Goal: Obtain resource: Download file/media

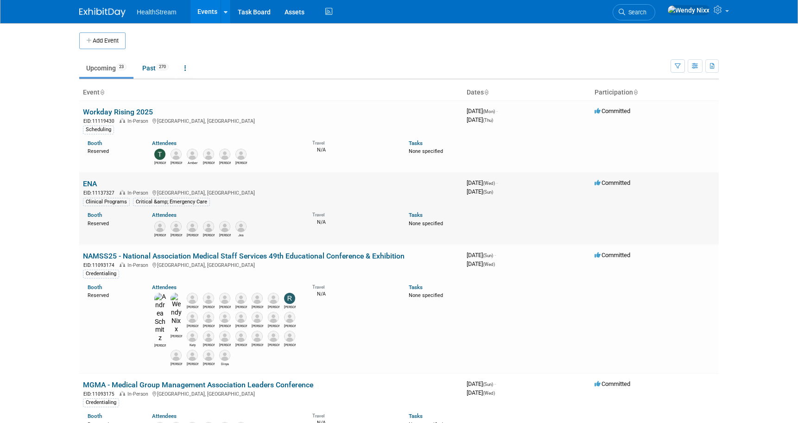
click at [92, 186] on link "ENA" at bounding box center [90, 183] width 14 height 9
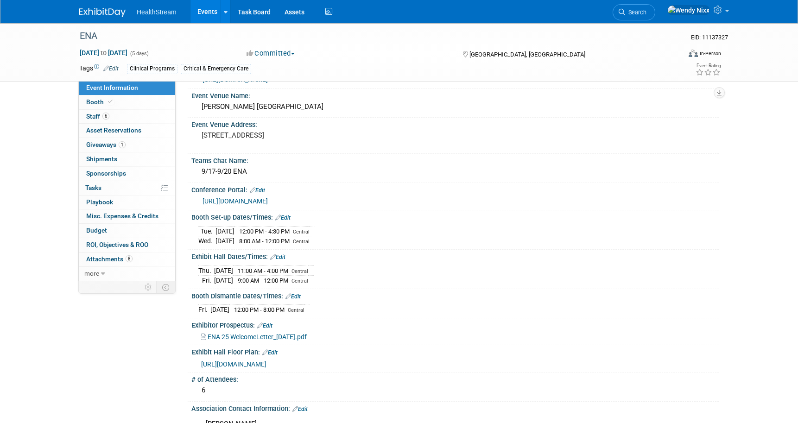
scroll to position [46, 0]
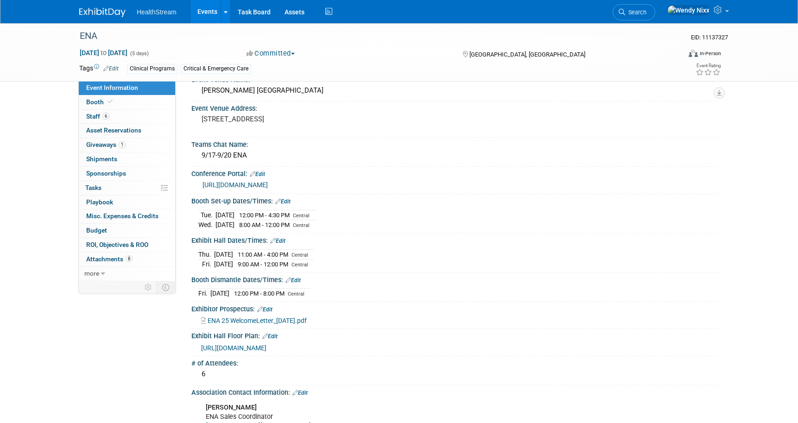
click at [281, 324] on span "ENA 25 WelcomeLetter_[DATE].pdf" at bounding box center [257, 320] width 99 height 7
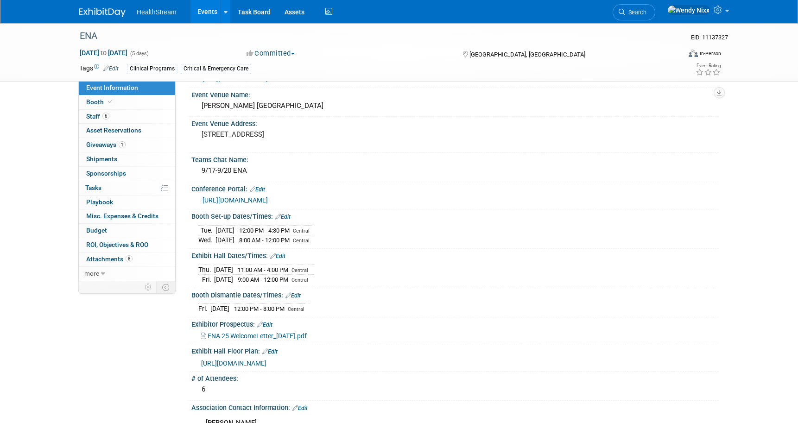
scroll to position [0, 0]
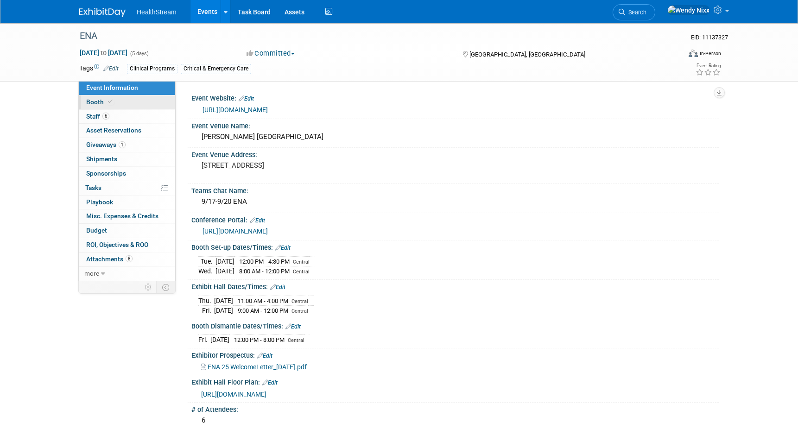
click at [95, 102] on span "Booth" at bounding box center [100, 101] width 28 height 7
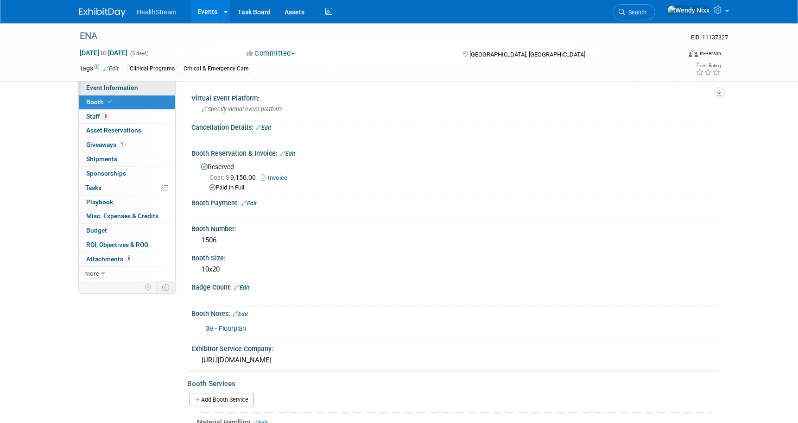
click at [110, 87] on span "Event Information" at bounding box center [112, 87] width 52 height 7
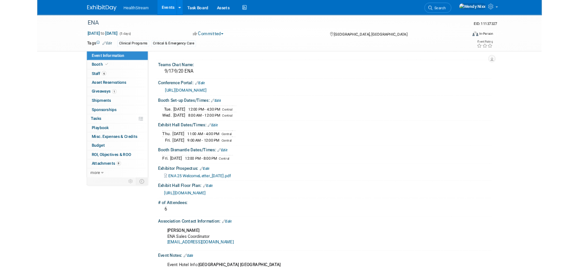
scroll to position [93, 0]
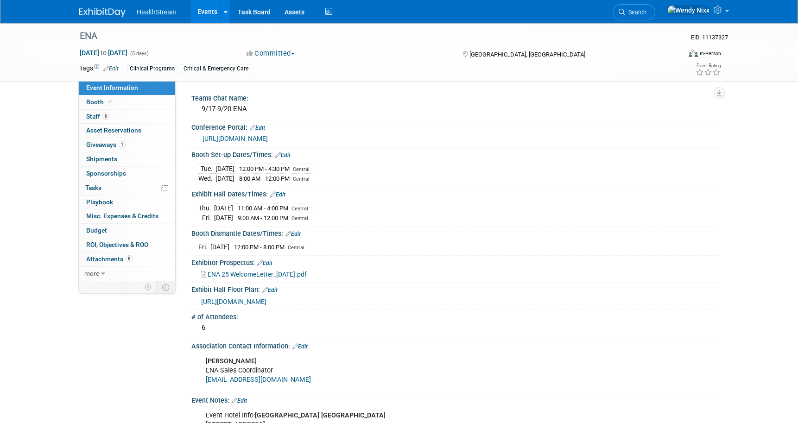
click at [287, 278] on span "ENA 25 WelcomeLetter_[DATE].pdf" at bounding box center [257, 274] width 99 height 7
